Goal: Find specific page/section: Find specific page/section

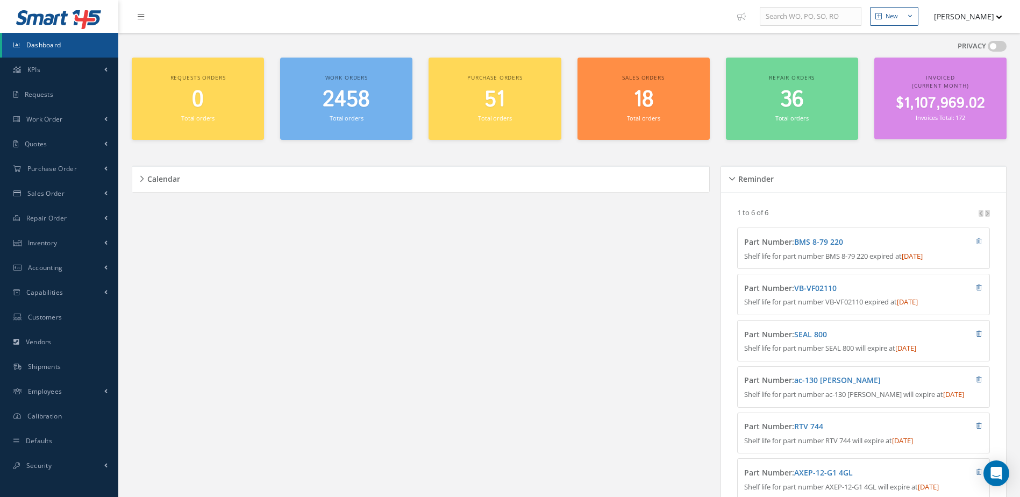
scroll to position [806, 0]
click at [337, 103] on span "2467" at bounding box center [346, 99] width 47 height 31
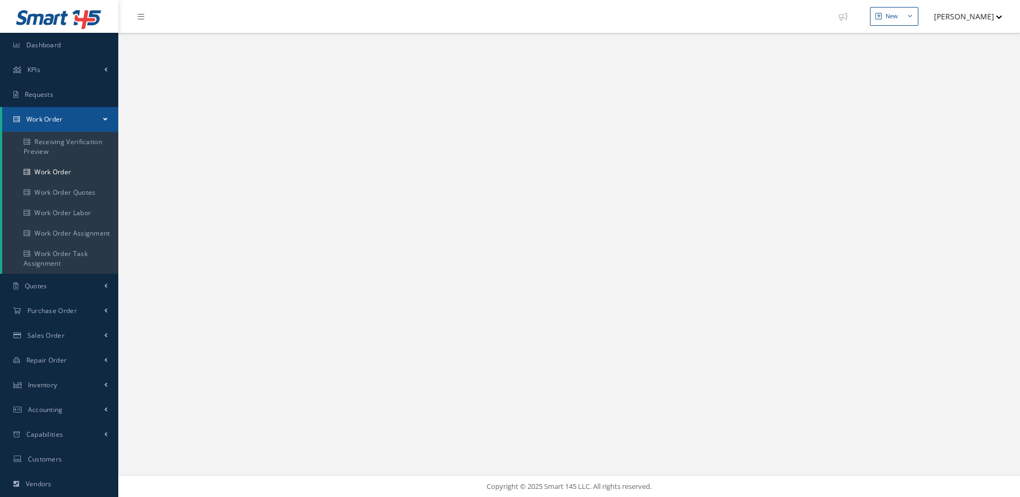
select select "25"
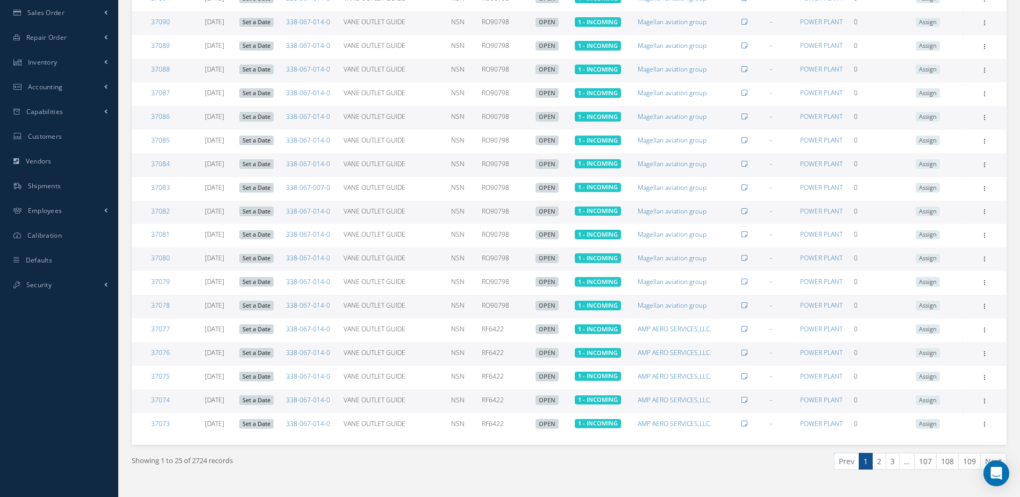
scroll to position [344, 0]
